Goal: Share content: Share content

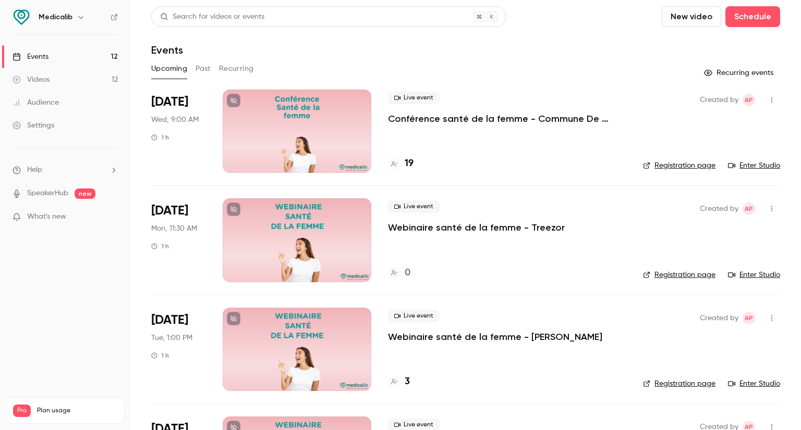
click at [415, 139] on div "Live event Conférence santé de la femme - Commune De [GEOGRAPHIC_DATA] - salle …" at bounding box center [507, 131] width 238 height 83
click at [323, 126] on div at bounding box center [297, 131] width 149 height 83
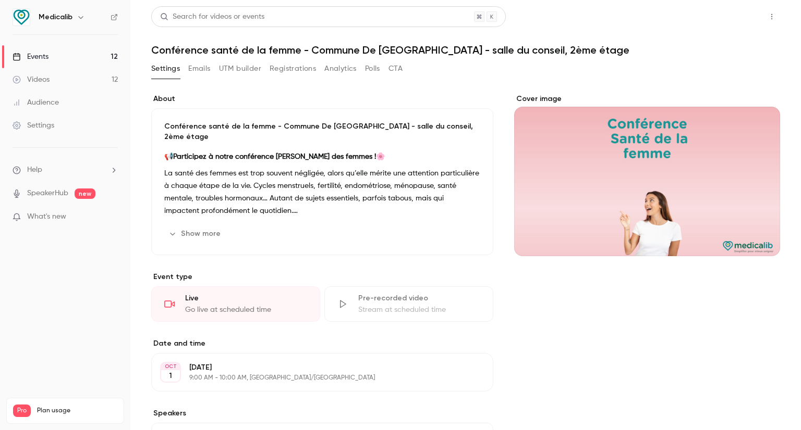
click at [726, 19] on button "Share" at bounding box center [733, 16] width 41 height 21
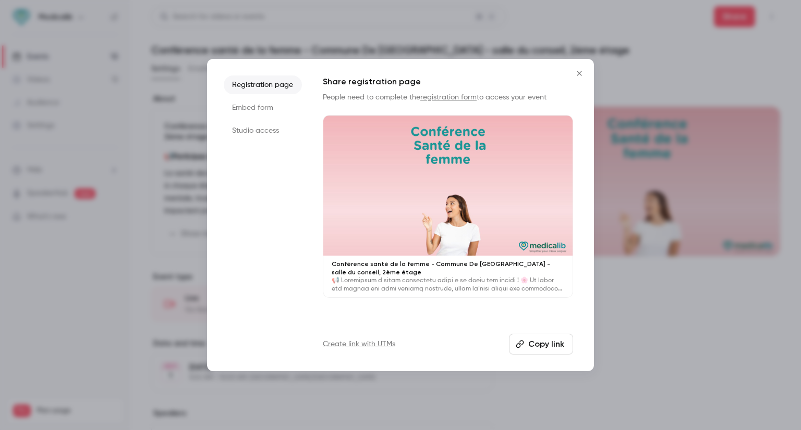
click at [253, 133] on li "Studio access" at bounding box center [263, 130] width 78 height 19
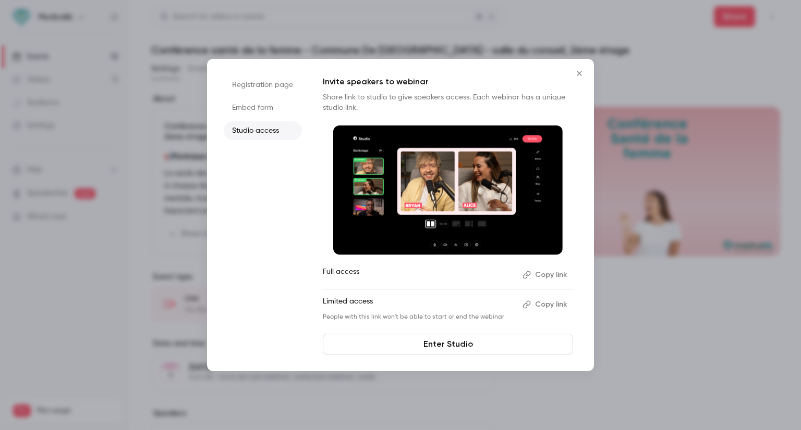
click at [546, 277] on button "Copy link" at bounding box center [545, 275] width 55 height 17
click at [442, 345] on link "Enter Studio" at bounding box center [448, 344] width 250 height 21
click at [607, 87] on div at bounding box center [400, 215] width 801 height 430
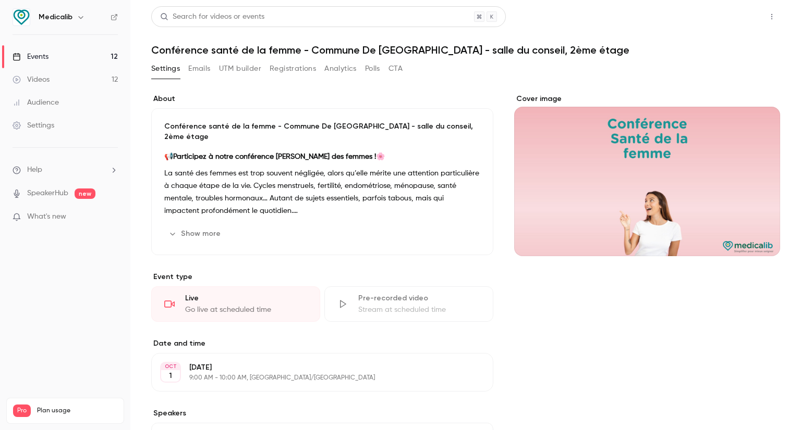
click at [727, 11] on button "Share" at bounding box center [733, 16] width 41 height 21
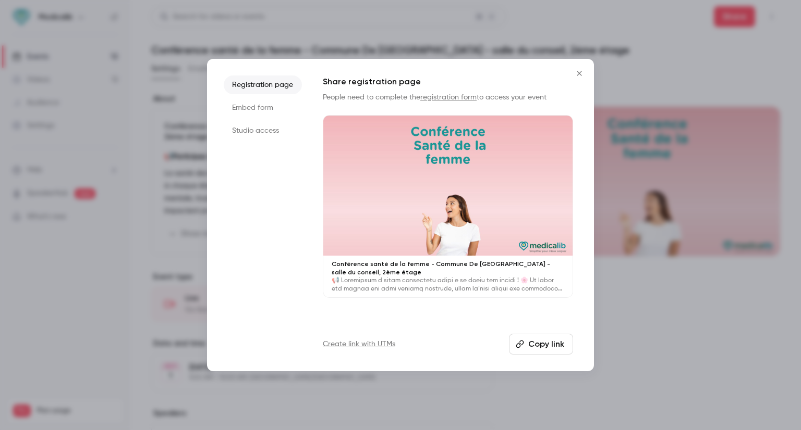
click at [251, 128] on li "Studio access" at bounding box center [263, 130] width 78 height 19
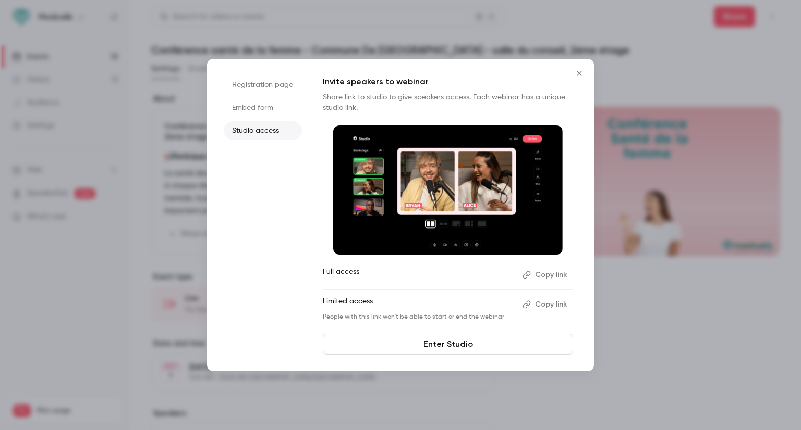
click at [557, 276] on button "Copy link" at bounding box center [545, 275] width 55 height 17
click at [581, 68] on button "Close" at bounding box center [579, 73] width 21 height 21
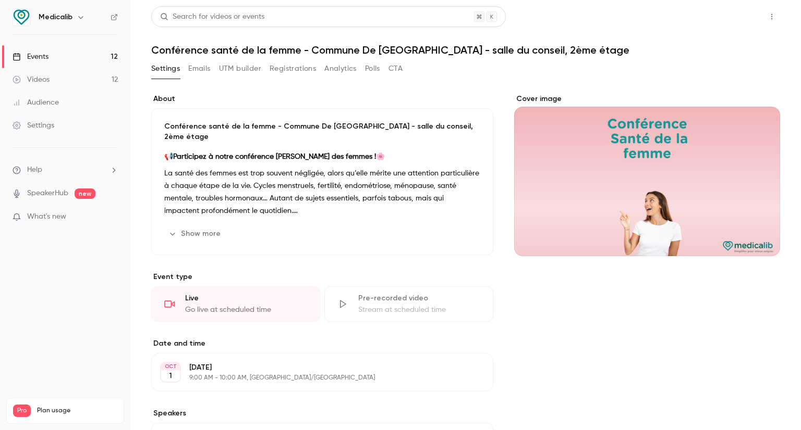
click at [724, 23] on button "Share" at bounding box center [733, 16] width 41 height 21
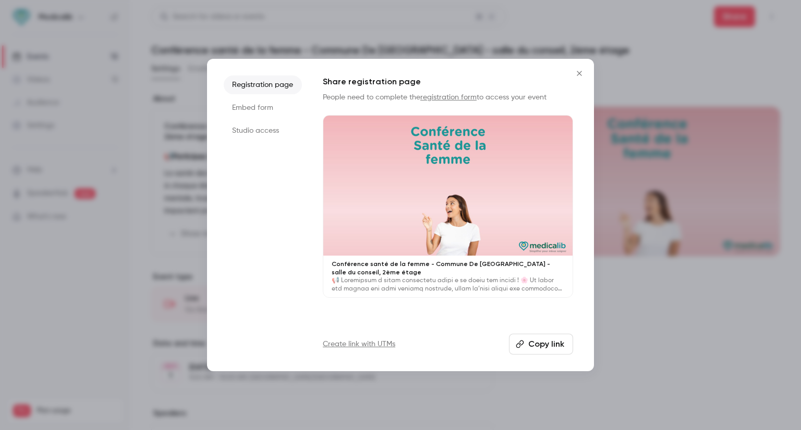
click at [240, 136] on li "Studio access" at bounding box center [263, 130] width 78 height 19
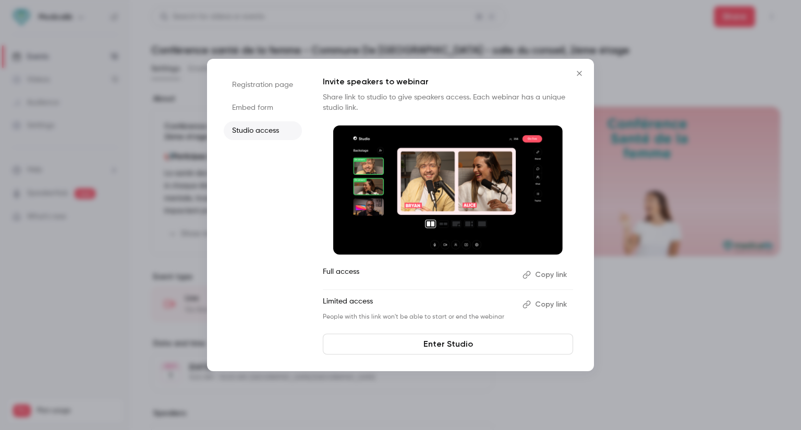
click at [262, 84] on li "Registration page" at bounding box center [263, 85] width 78 height 19
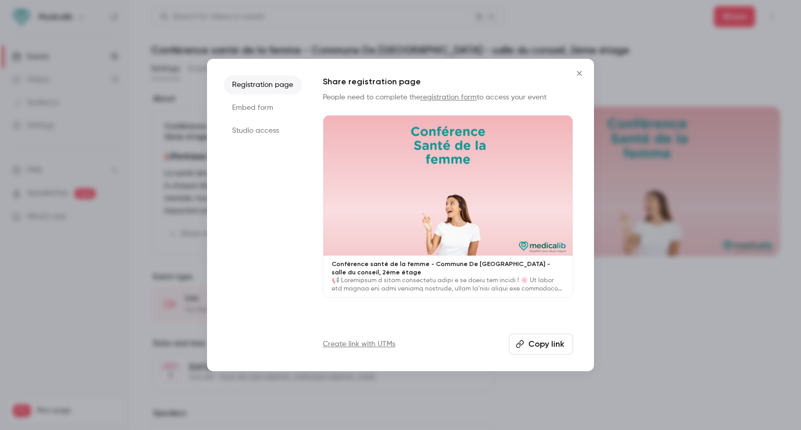
click at [555, 338] on button "Copy link" at bounding box center [541, 344] width 64 height 21
click at [732, 38] on div at bounding box center [400, 215] width 801 height 430
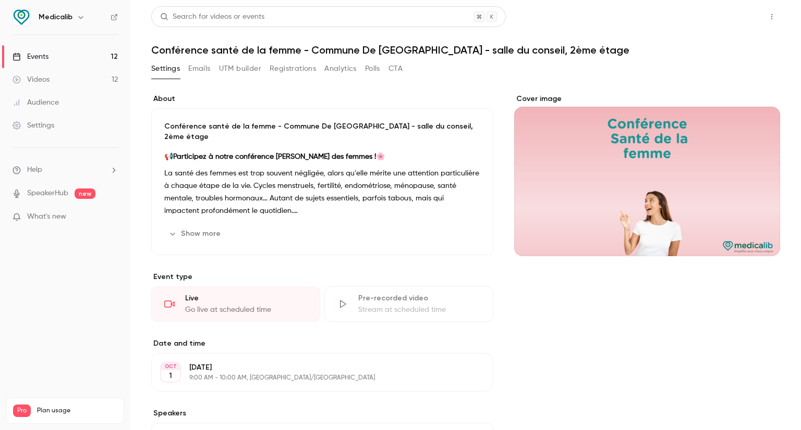
click at [728, 18] on button "Share" at bounding box center [733, 16] width 41 height 21
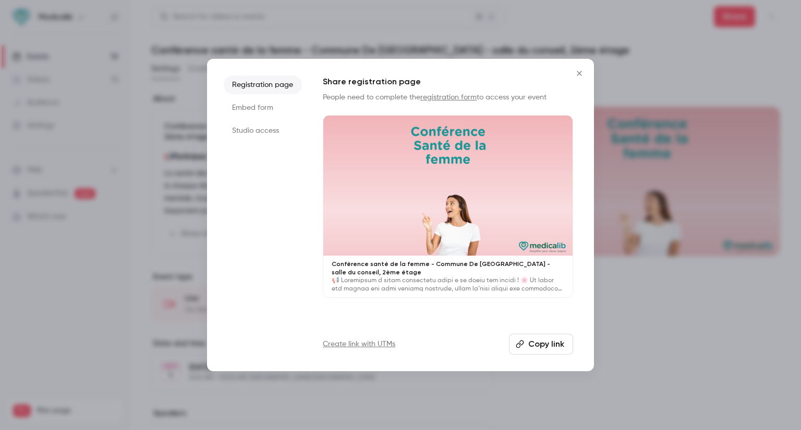
click at [543, 347] on button "Copy link" at bounding box center [541, 344] width 64 height 21
click at [648, 339] on div at bounding box center [400, 215] width 801 height 430
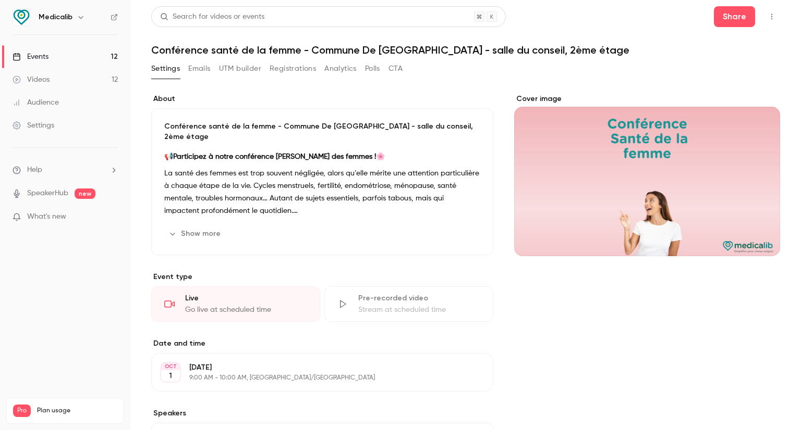
click at [83, 48] on link "Events 12" at bounding box center [65, 56] width 130 height 23
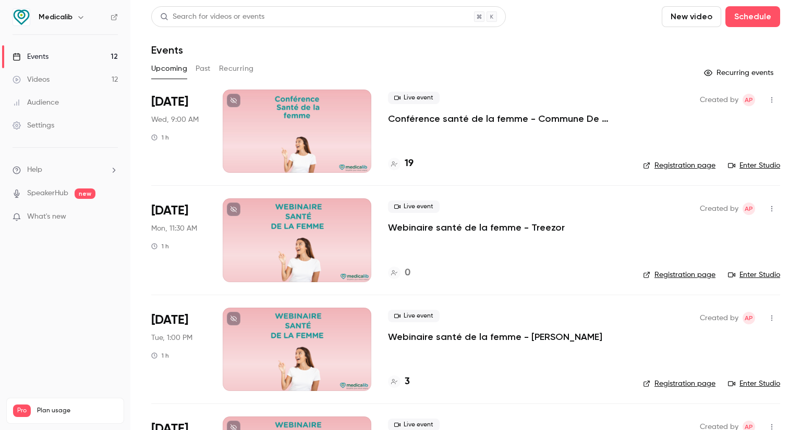
click at [290, 149] on div at bounding box center [297, 131] width 149 height 83
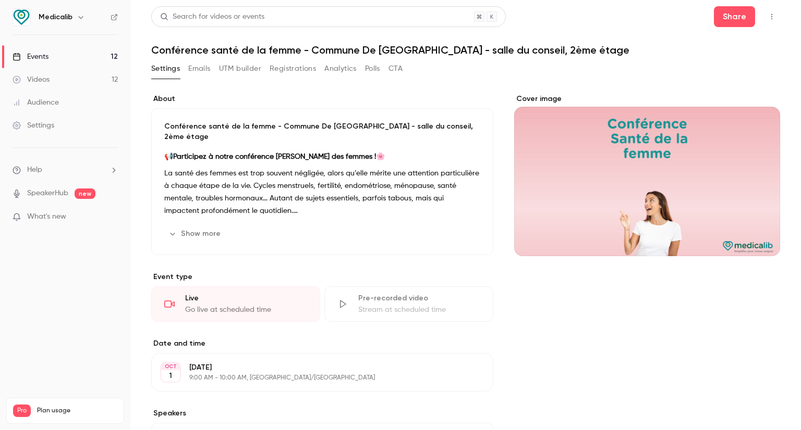
click at [190, 67] on button "Emails" at bounding box center [199, 68] width 22 height 17
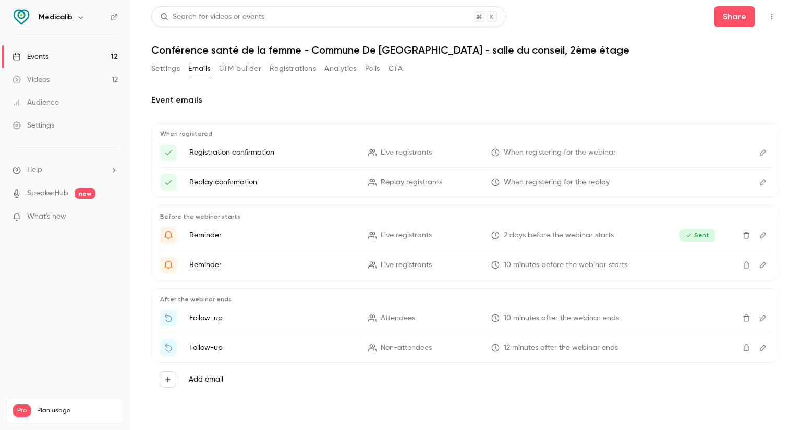
click at [287, 72] on button "Registrations" at bounding box center [292, 68] width 46 height 17
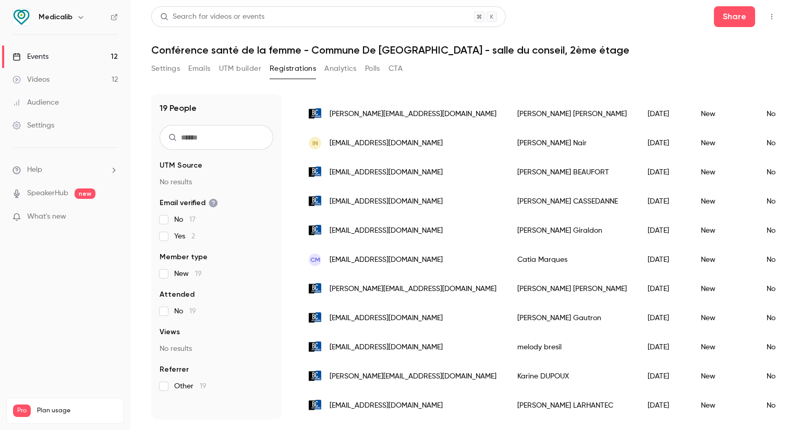
scroll to position [336, 0]
